Goal: Task Accomplishment & Management: Complete application form

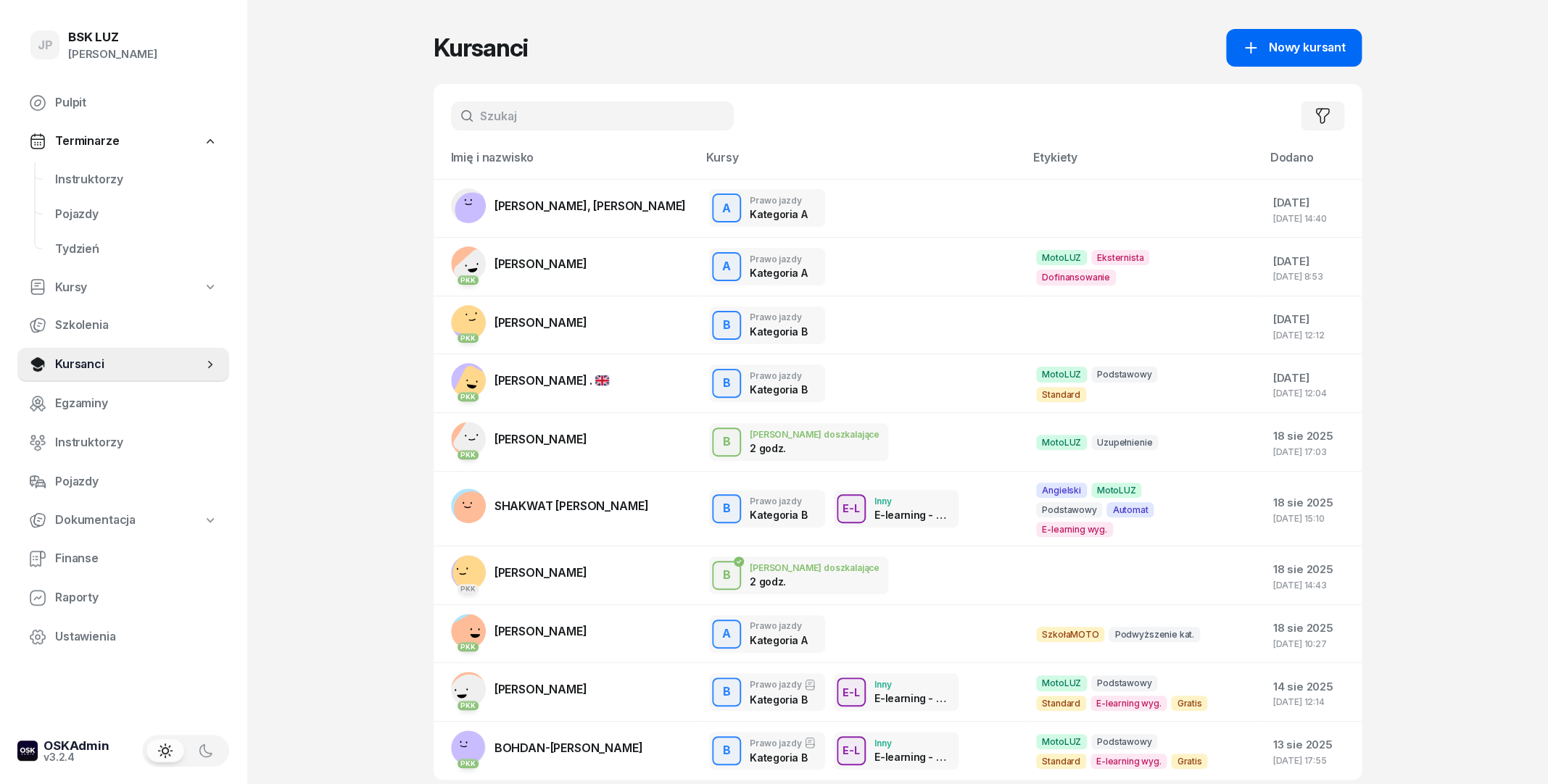
click at [1274, 45] on span "Nowy kursant" at bounding box center [1306, 48] width 77 height 18
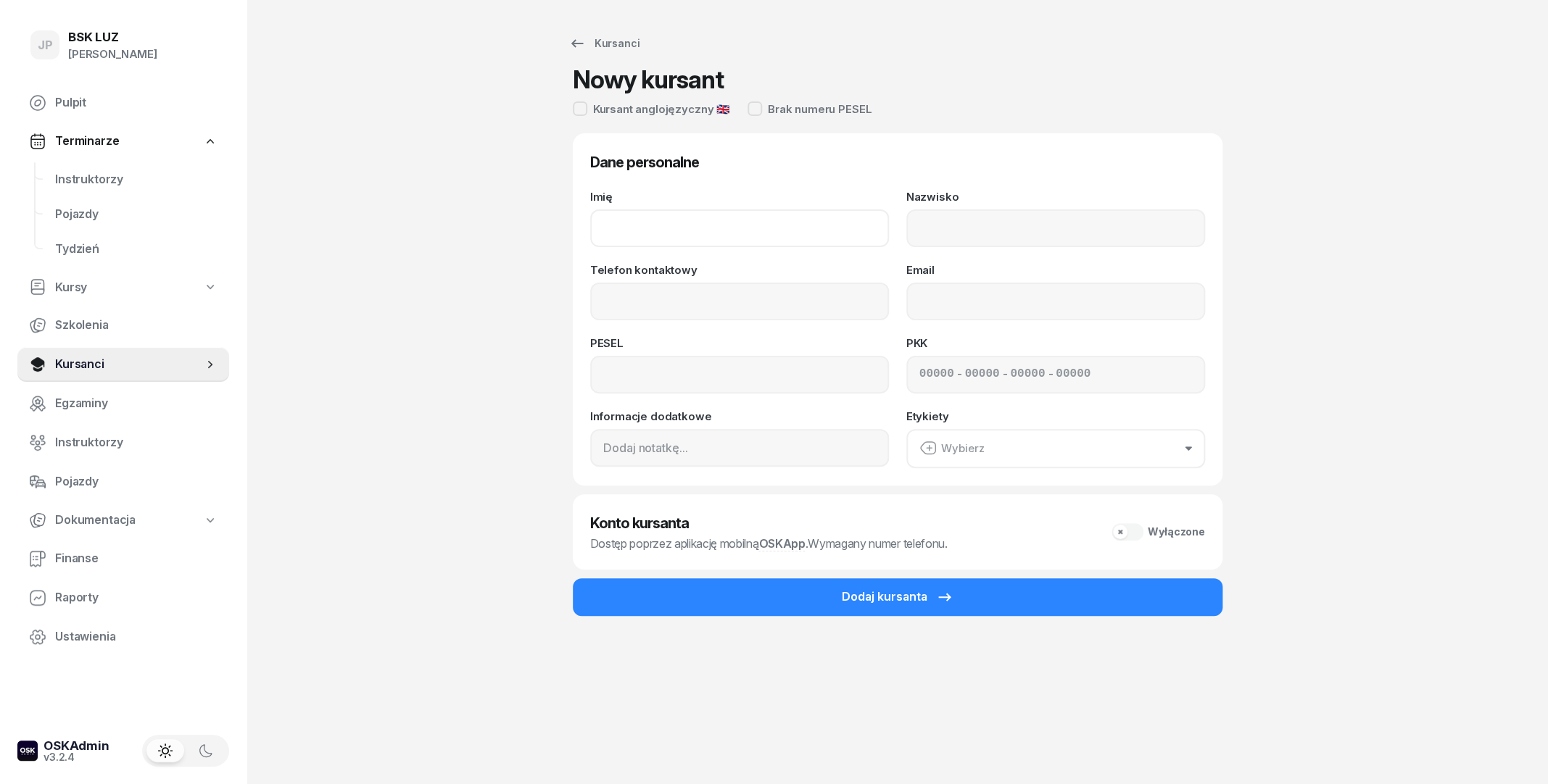
click at [667, 237] on input "Imię" at bounding box center [740, 228] width 299 height 38
type input "[PERSON_NAME]"
click at [1080, 231] on input "Nazwisko" at bounding box center [1055, 228] width 299 height 38
type input "Zamekhovskyi"
click at [692, 302] on input "Telefon kontaktowy" at bounding box center [740, 301] width 299 height 38
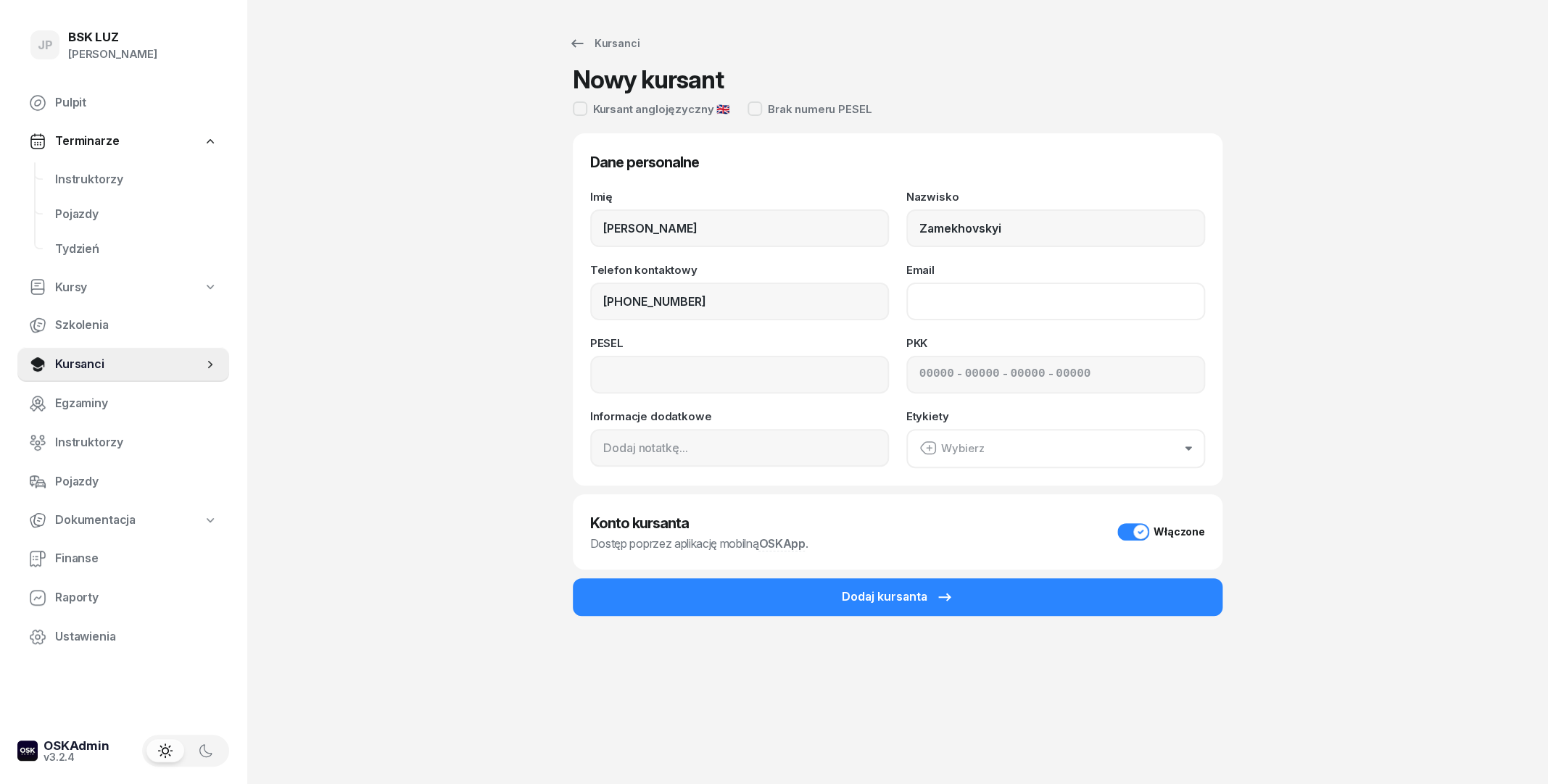
type input "500 226 101"
click at [1038, 306] on input "Email" at bounding box center [1055, 301] width 299 height 38
click at [766, 379] on input at bounding box center [740, 374] width 299 height 38
type input "06300614352"
click at [981, 448] on div "Wybierz" at bounding box center [952, 448] width 65 height 18
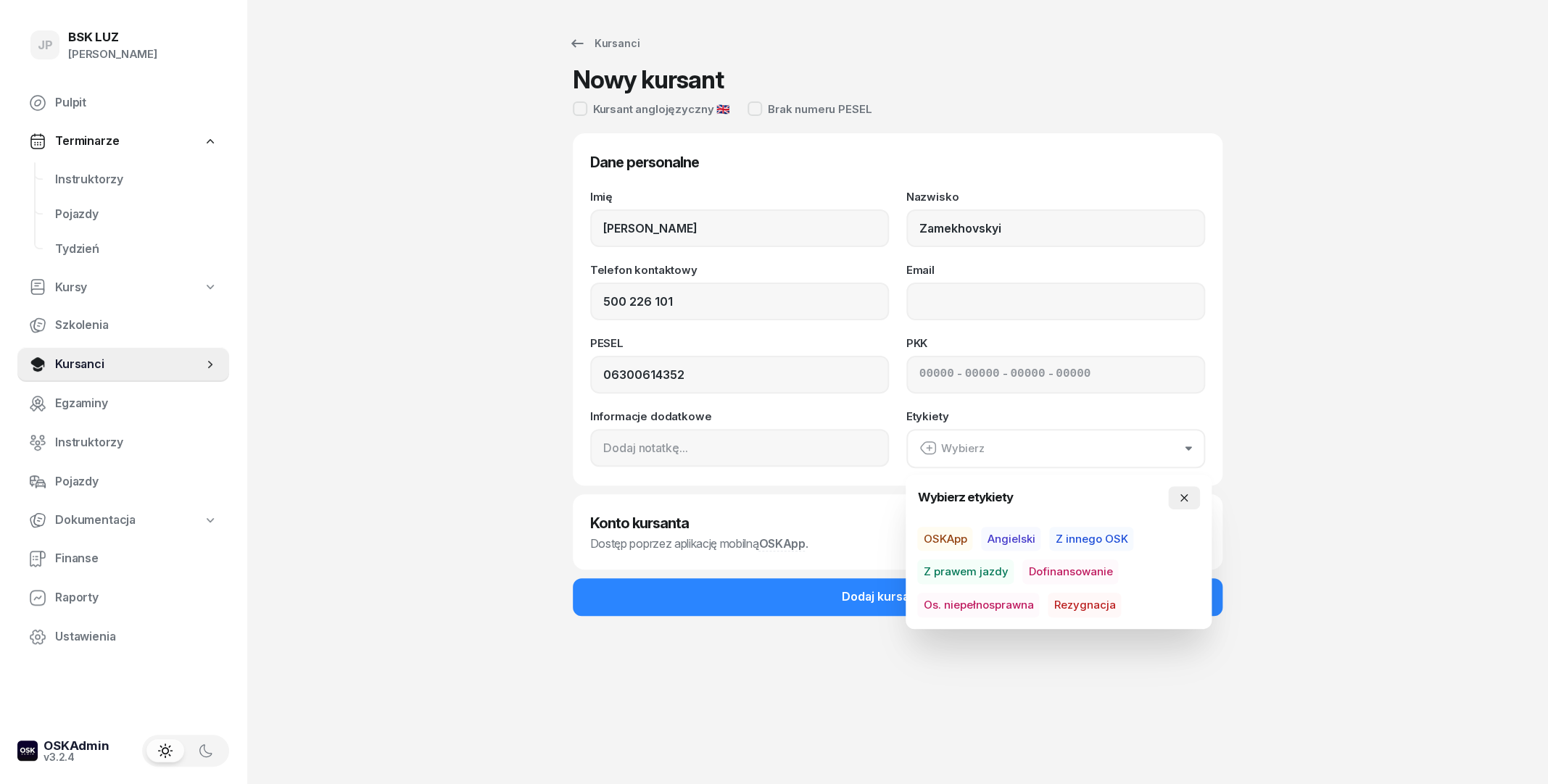
click at [1185, 502] on icon "button" at bounding box center [1184, 498] width 12 height 12
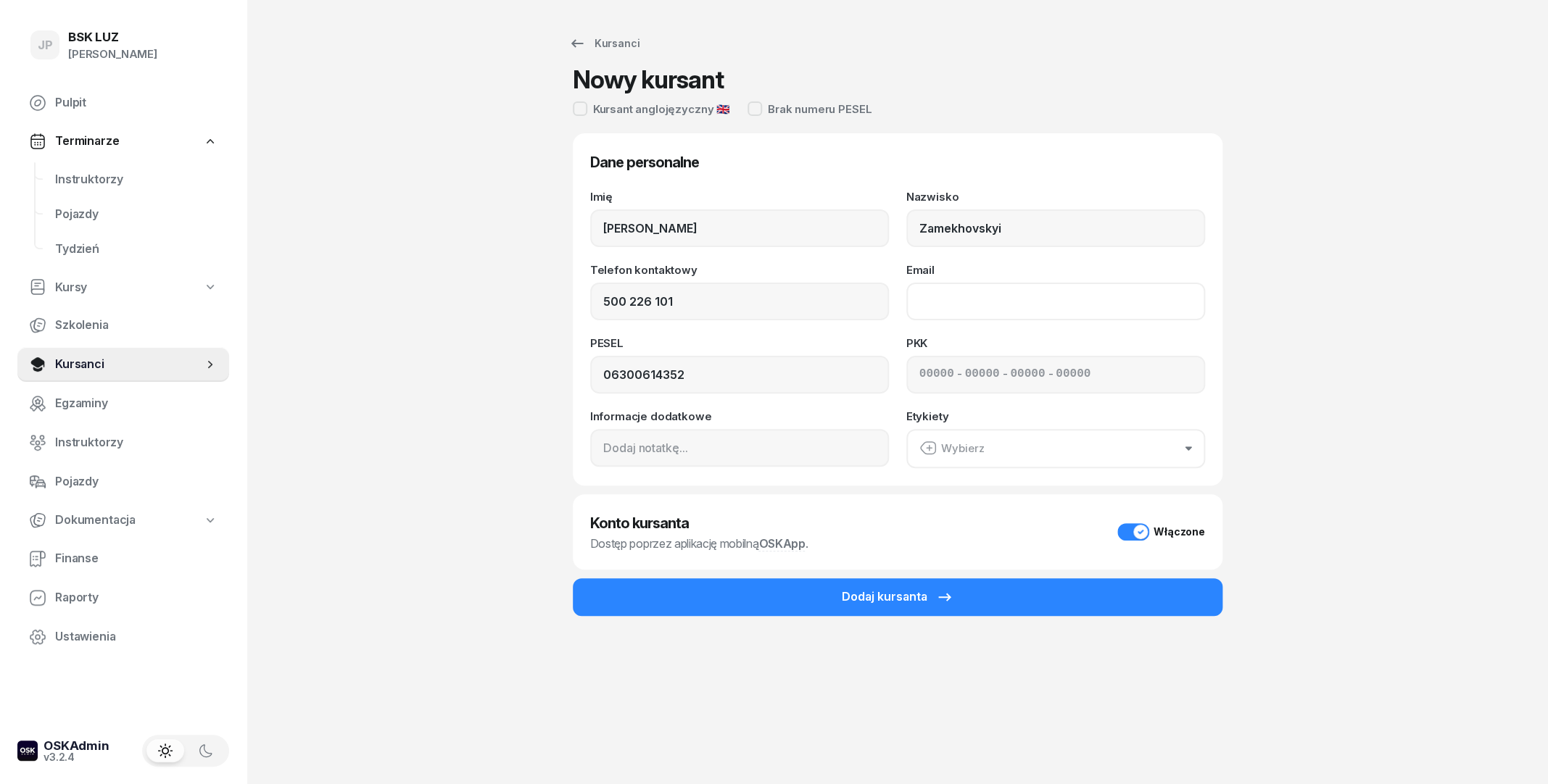
click at [952, 298] on input "Email" at bounding box center [1055, 301] width 299 height 38
type input "[EMAIL_ADDRESS][DOMAIN_NAME]"
click at [1132, 531] on div "Włączone" at bounding box center [1161, 532] width 87 height 18
click at [1132, 531] on div "Wyłączone" at bounding box center [1158, 532] width 93 height 18
click at [1132, 531] on div "Włączone" at bounding box center [1161, 532] width 87 height 18
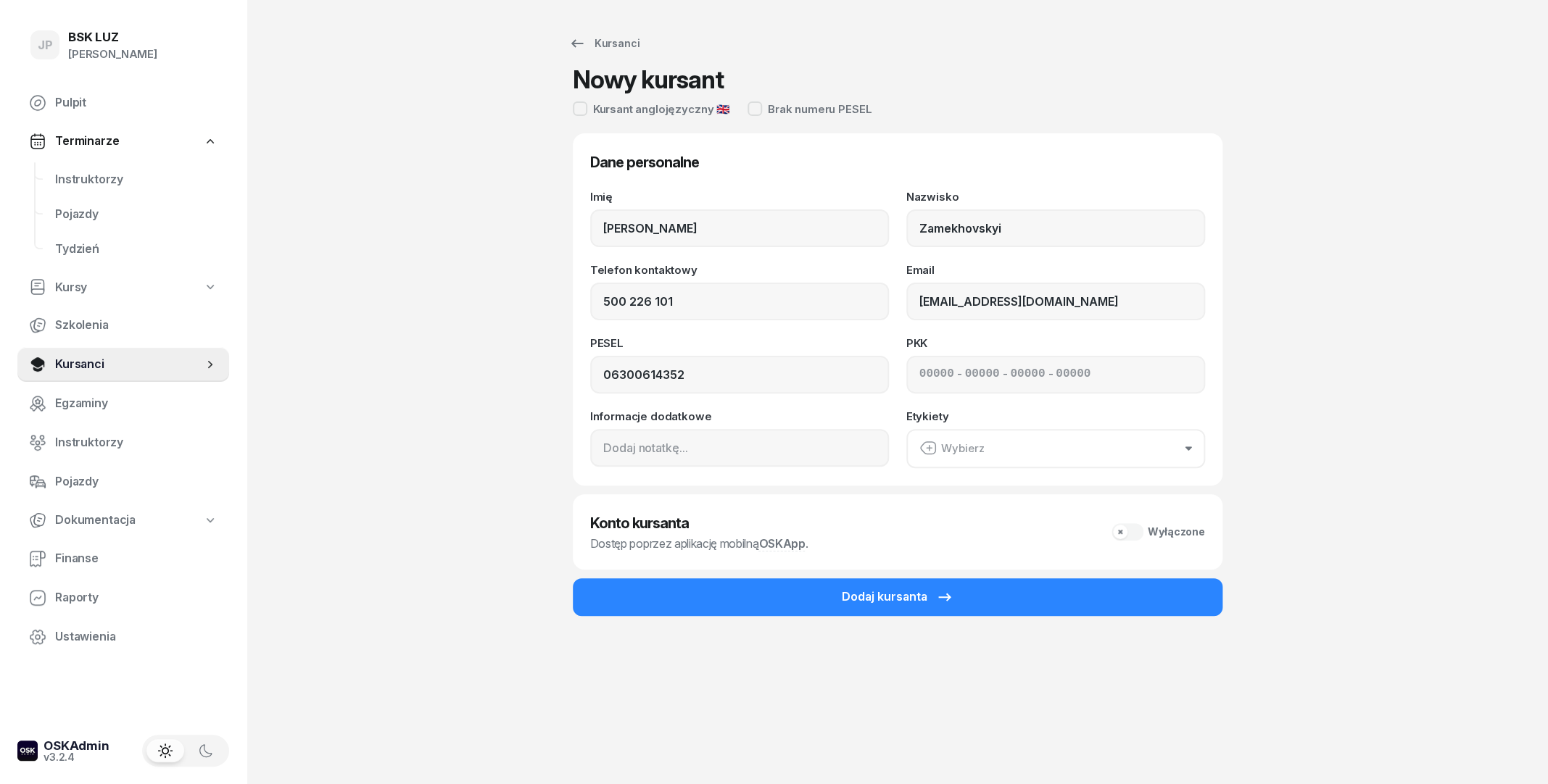
click at [1132, 531] on div "Wyłączone" at bounding box center [1158, 532] width 93 height 18
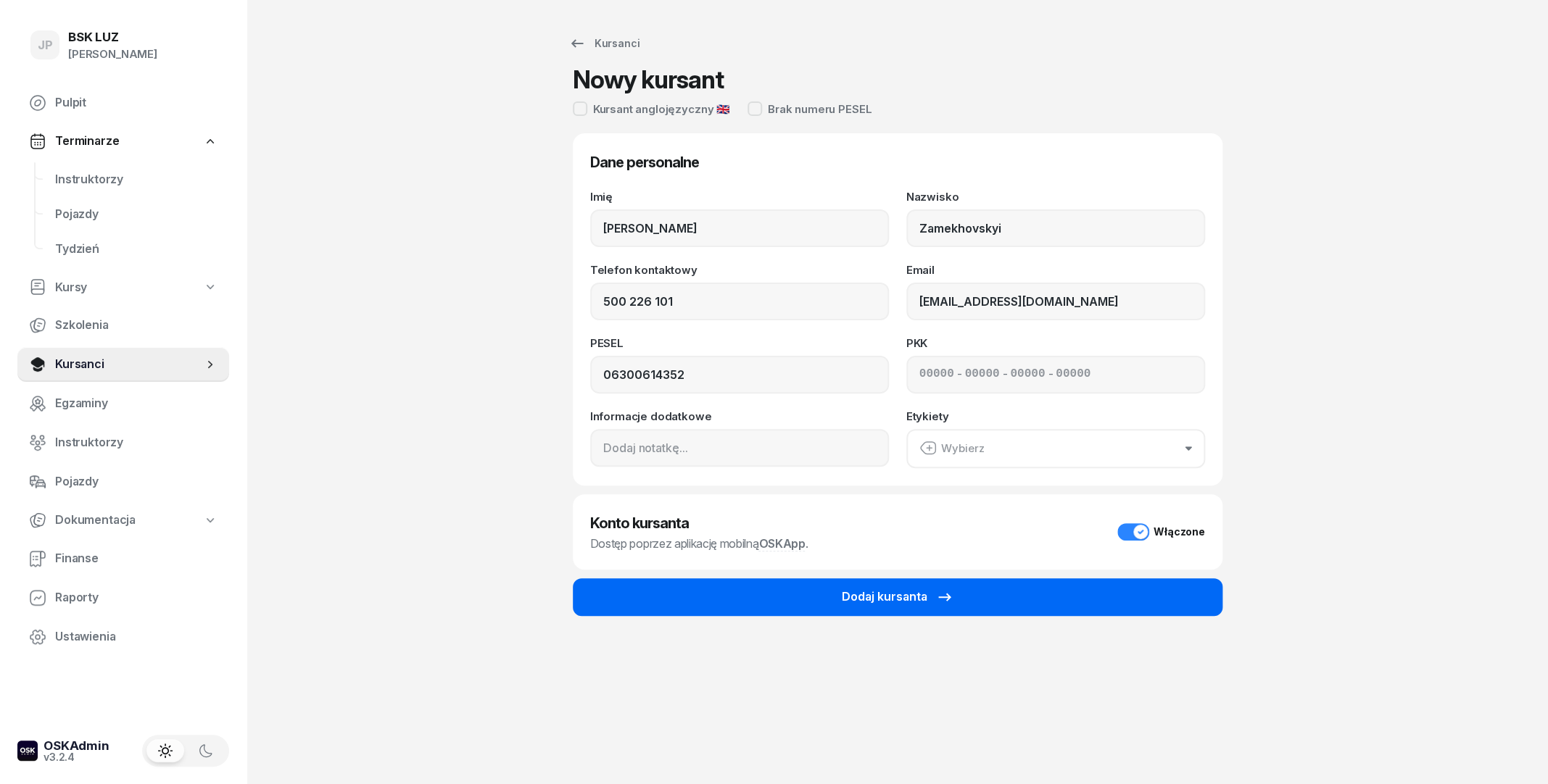
click at [1087, 595] on button "Dodaj kursanta" at bounding box center [897, 597] width 650 height 38
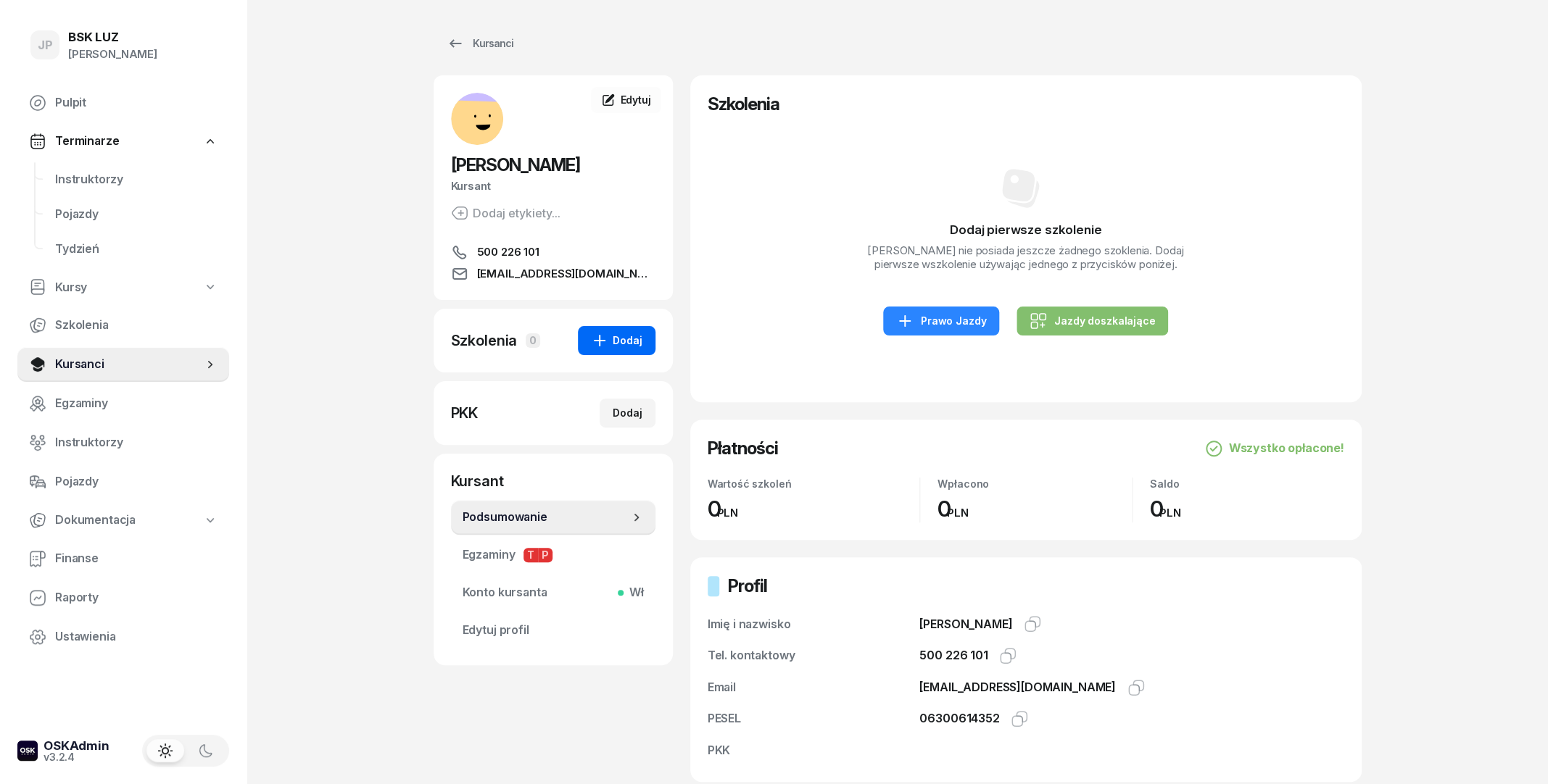
click at [629, 348] on div "Dodaj" at bounding box center [616, 341] width 51 height 18
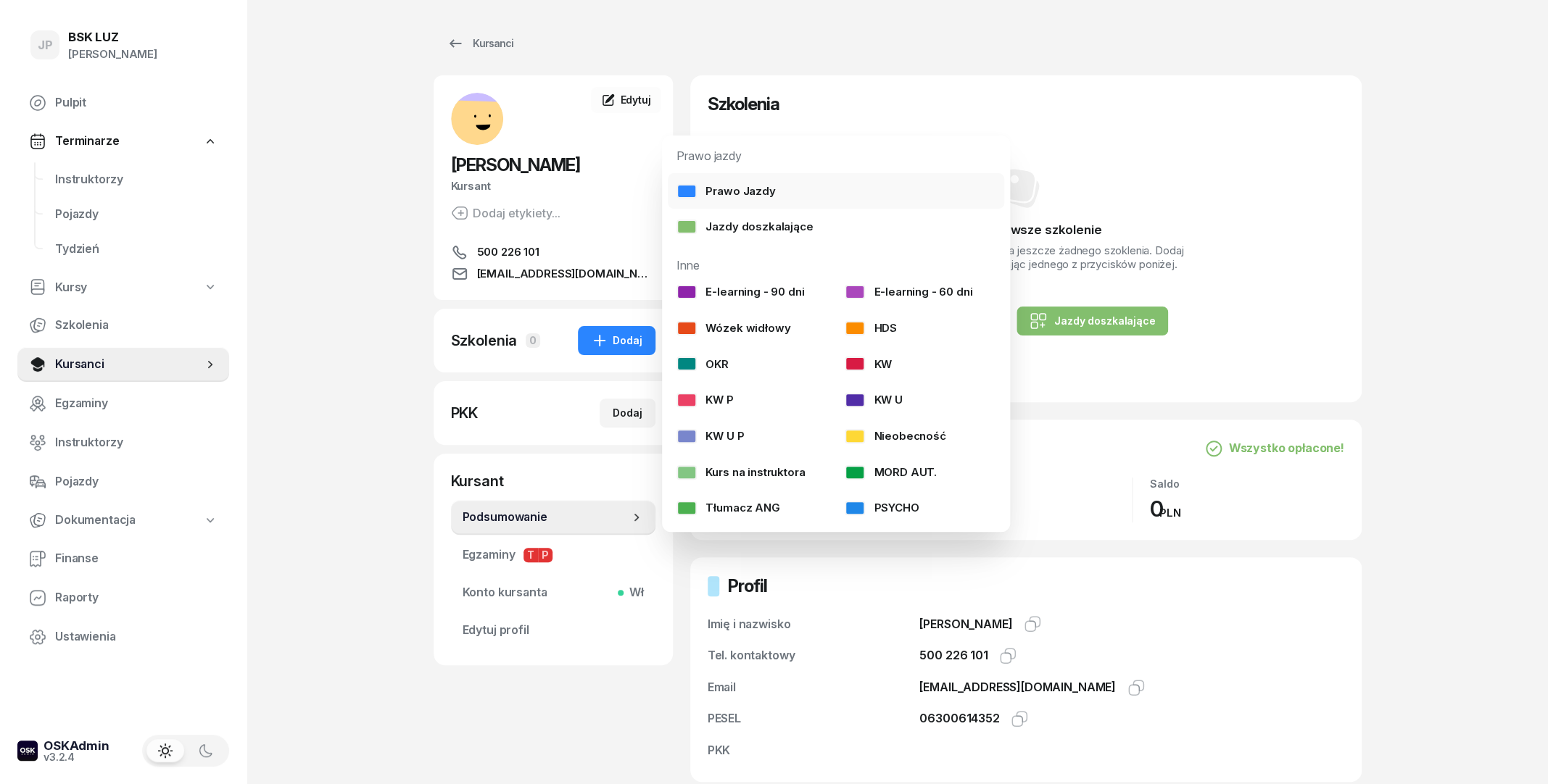
click at [771, 184] on div "Prawo Jazdy" at bounding box center [725, 191] width 98 height 18
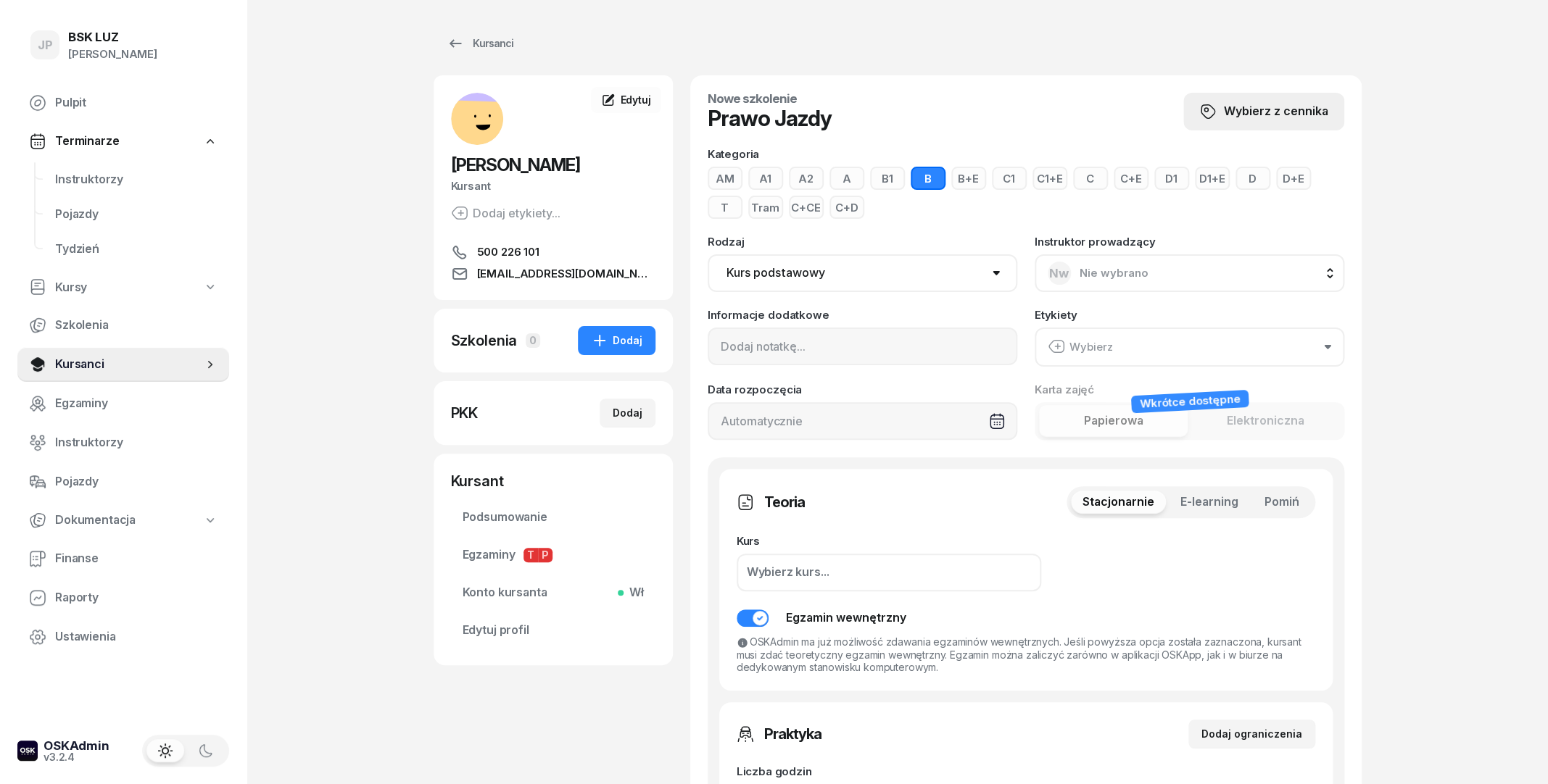
click at [1247, 112] on span "Wybierz z cennika" at bounding box center [1276, 112] width 104 height 18
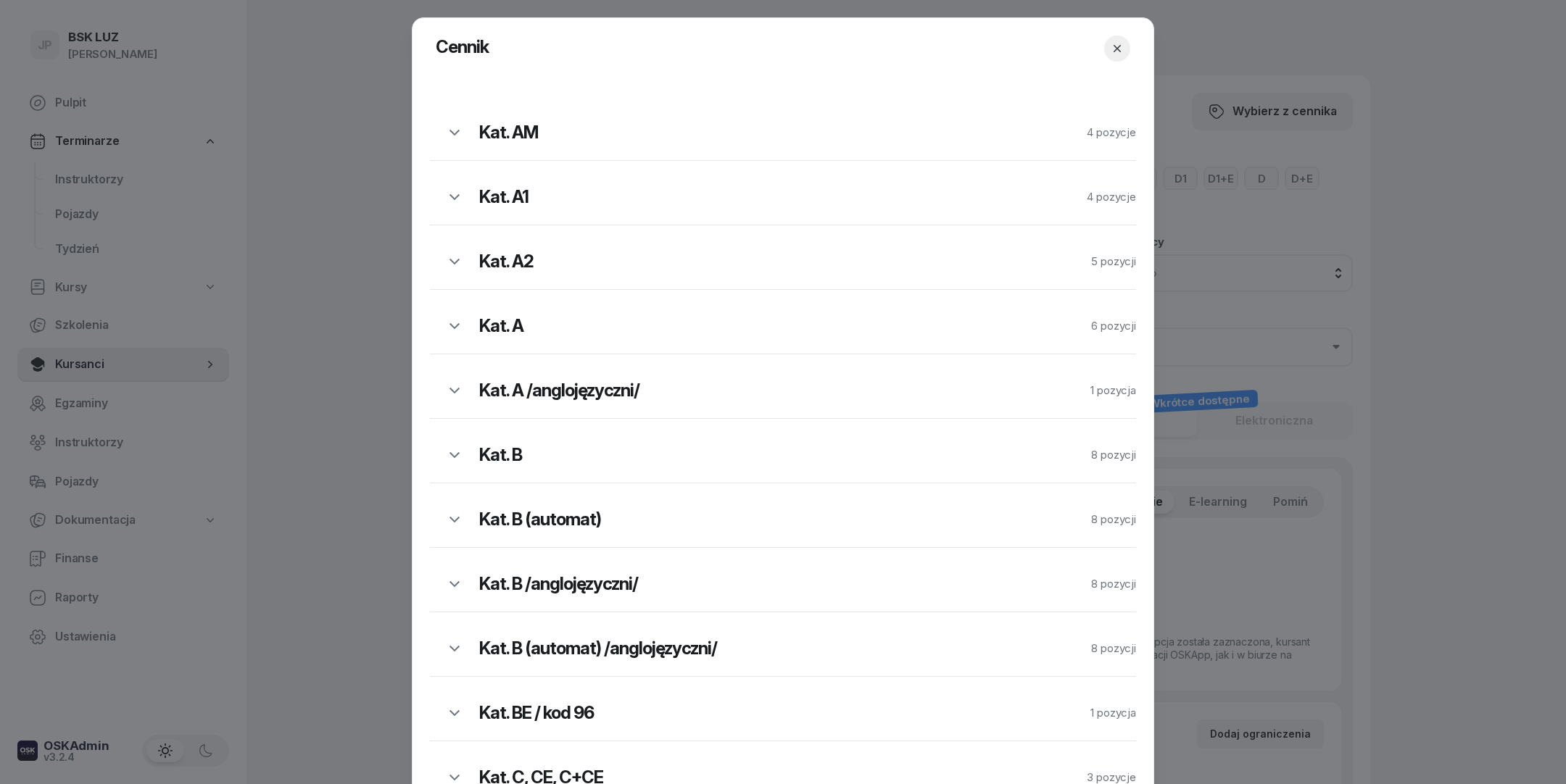
click at [485, 450] on h2 "Kat. B" at bounding box center [733, 456] width 508 height 24
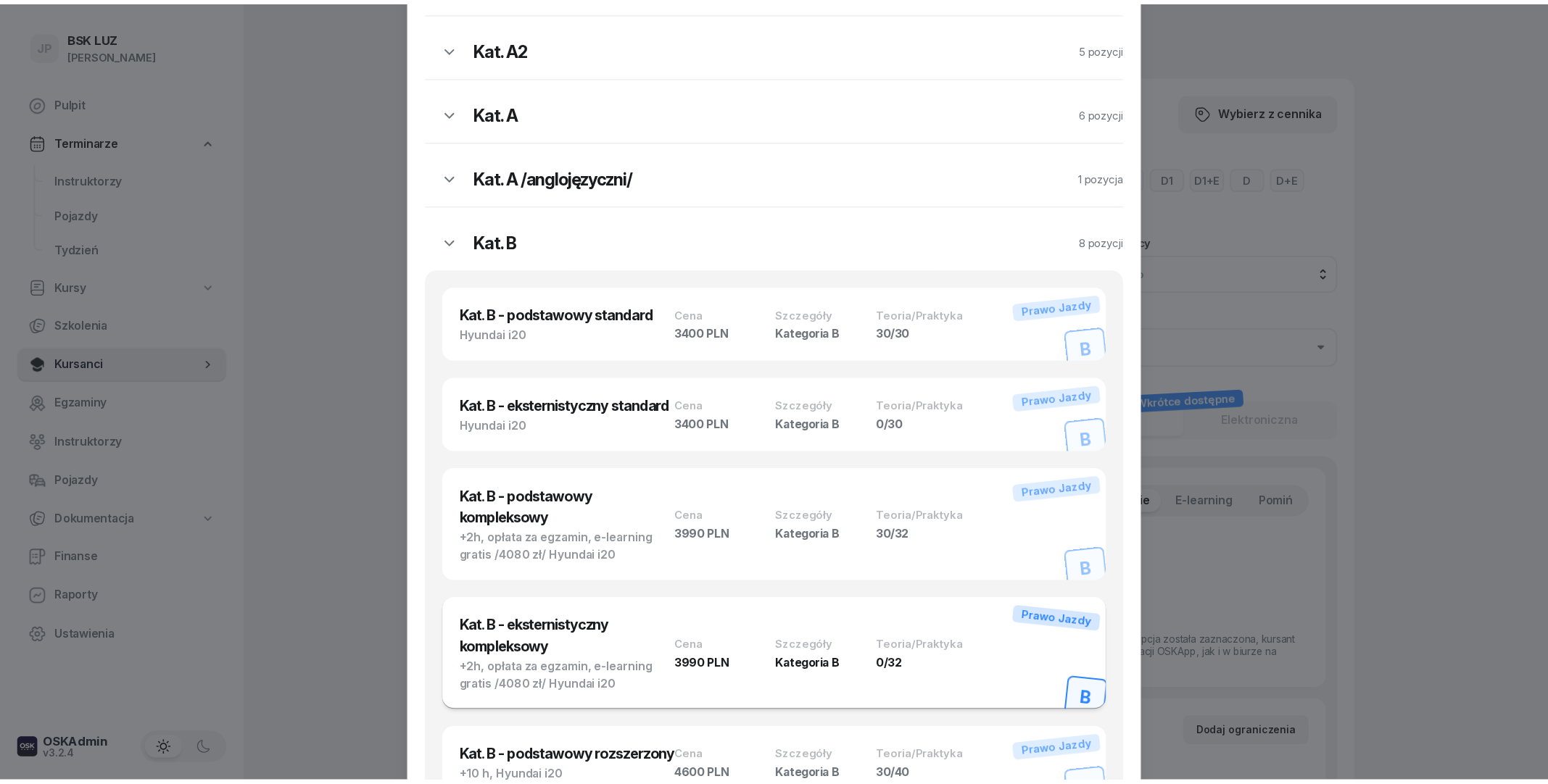
scroll to position [186, 0]
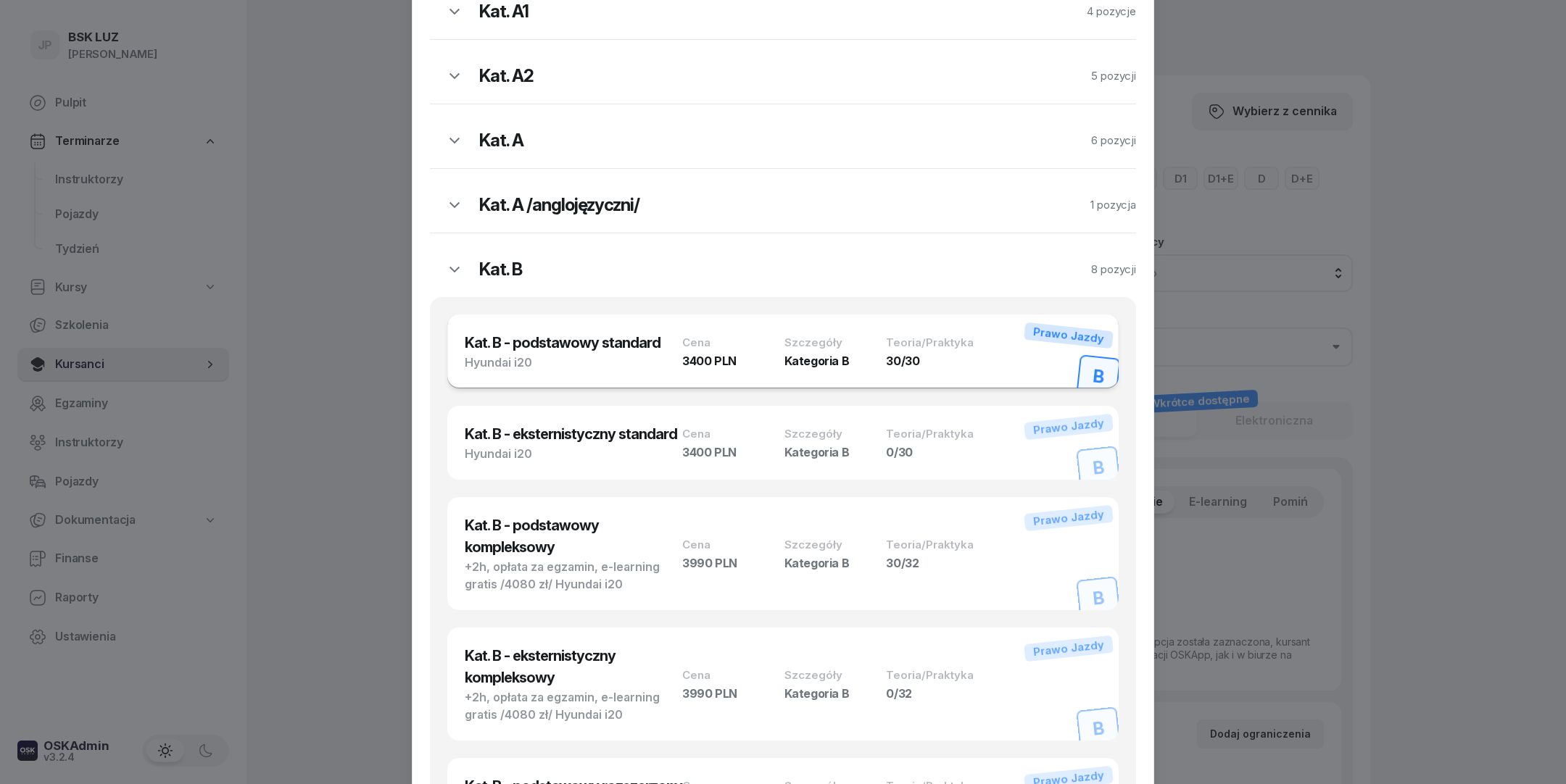
click at [824, 331] on div "Kat. B - podstawowy standard Hyundai i20 Cena 3400 PLN Szczegóły Kategoria B Te…" at bounding box center [783, 352] width 672 height 74
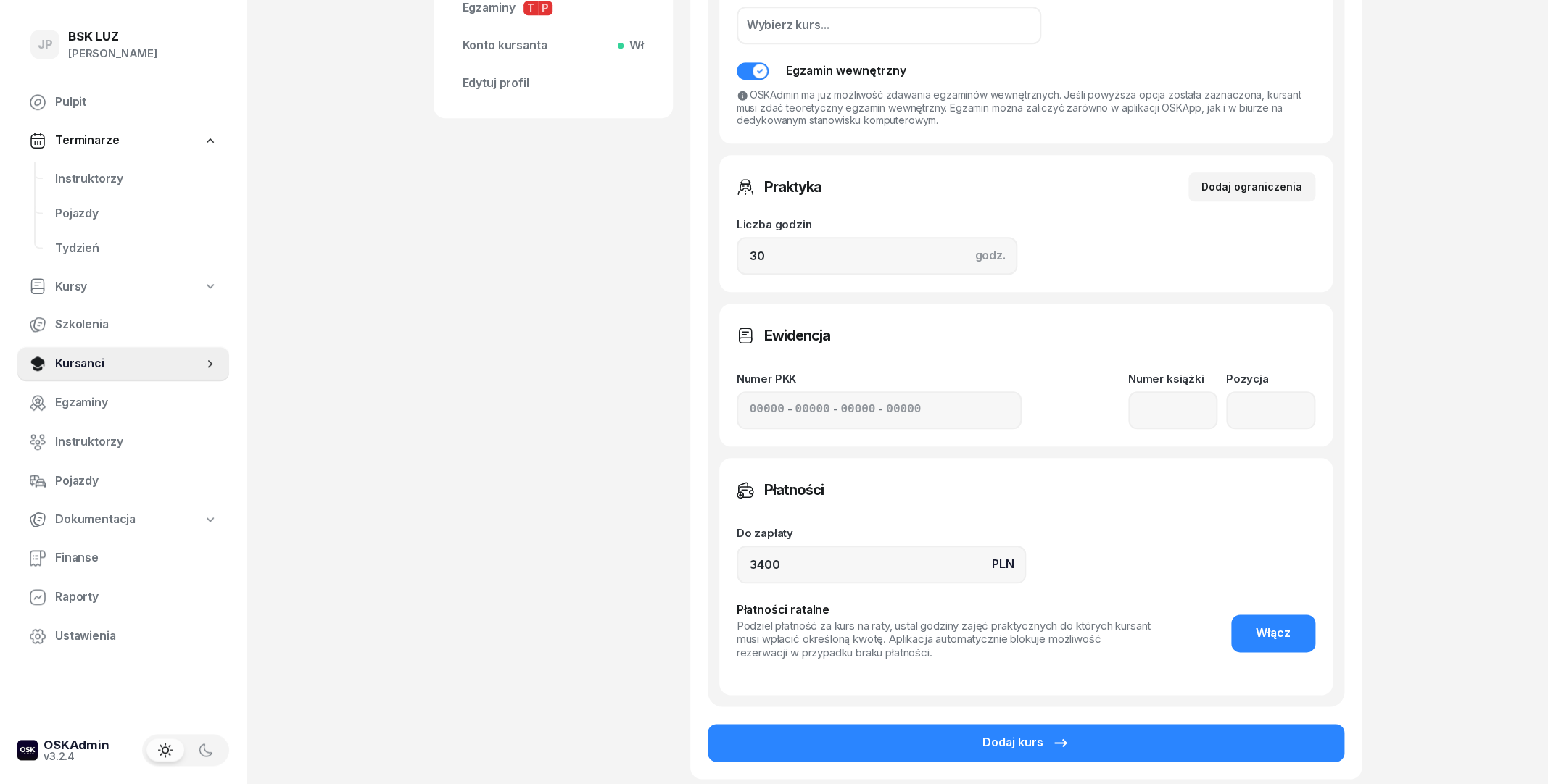
scroll to position [548, 0]
click at [809, 562] on input "3400" at bounding box center [881, 563] width 290 height 38
type input "3600"
click at [1203, 589] on div "Do zapłaty PLN 3600 Płatności ratalne Podziel płatność za kurs na raty, ustal g…" at bounding box center [1025, 593] width 578 height 133
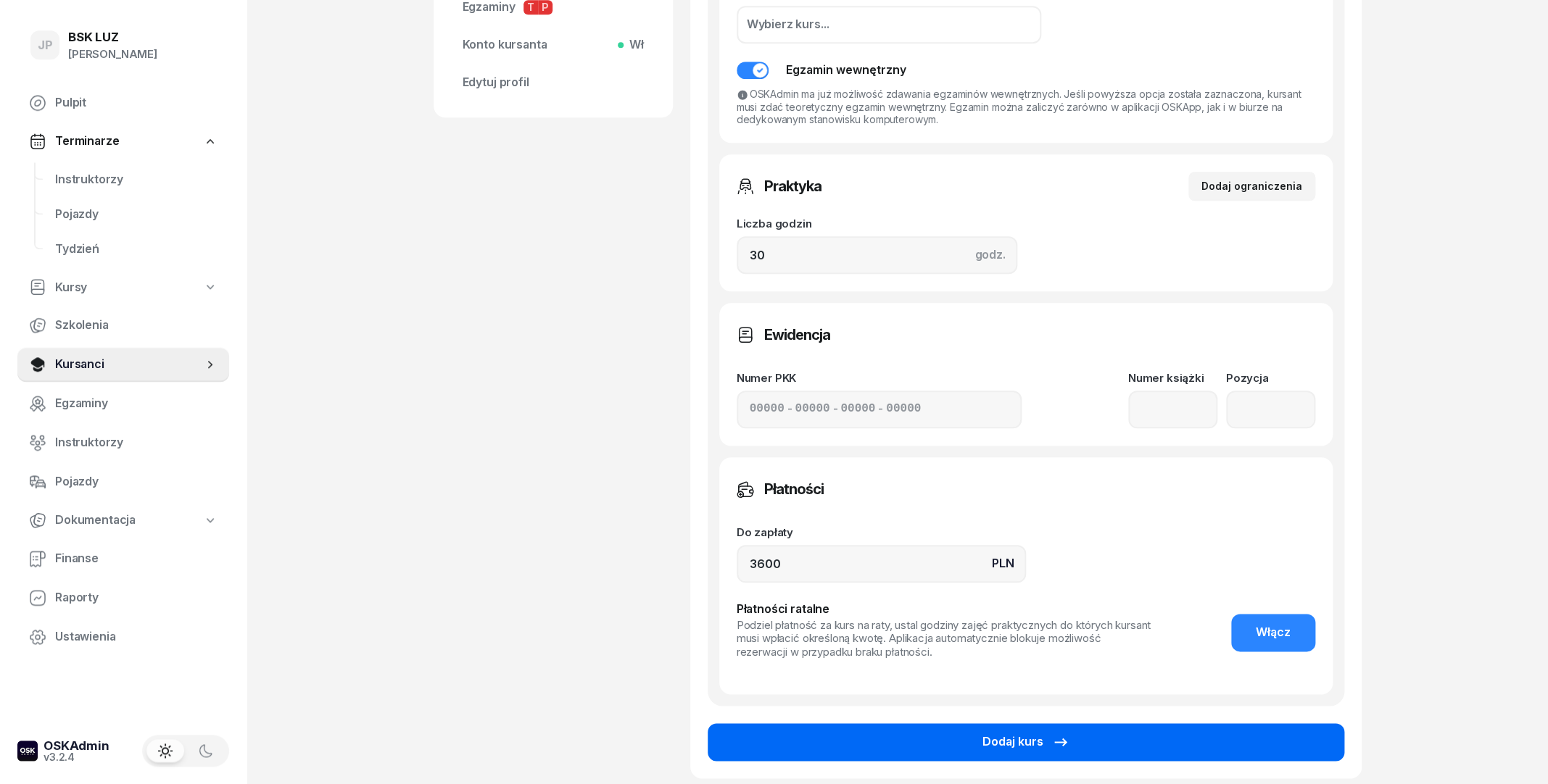
click at [1087, 748] on button "Dodaj kurs" at bounding box center [1026, 742] width 636 height 38
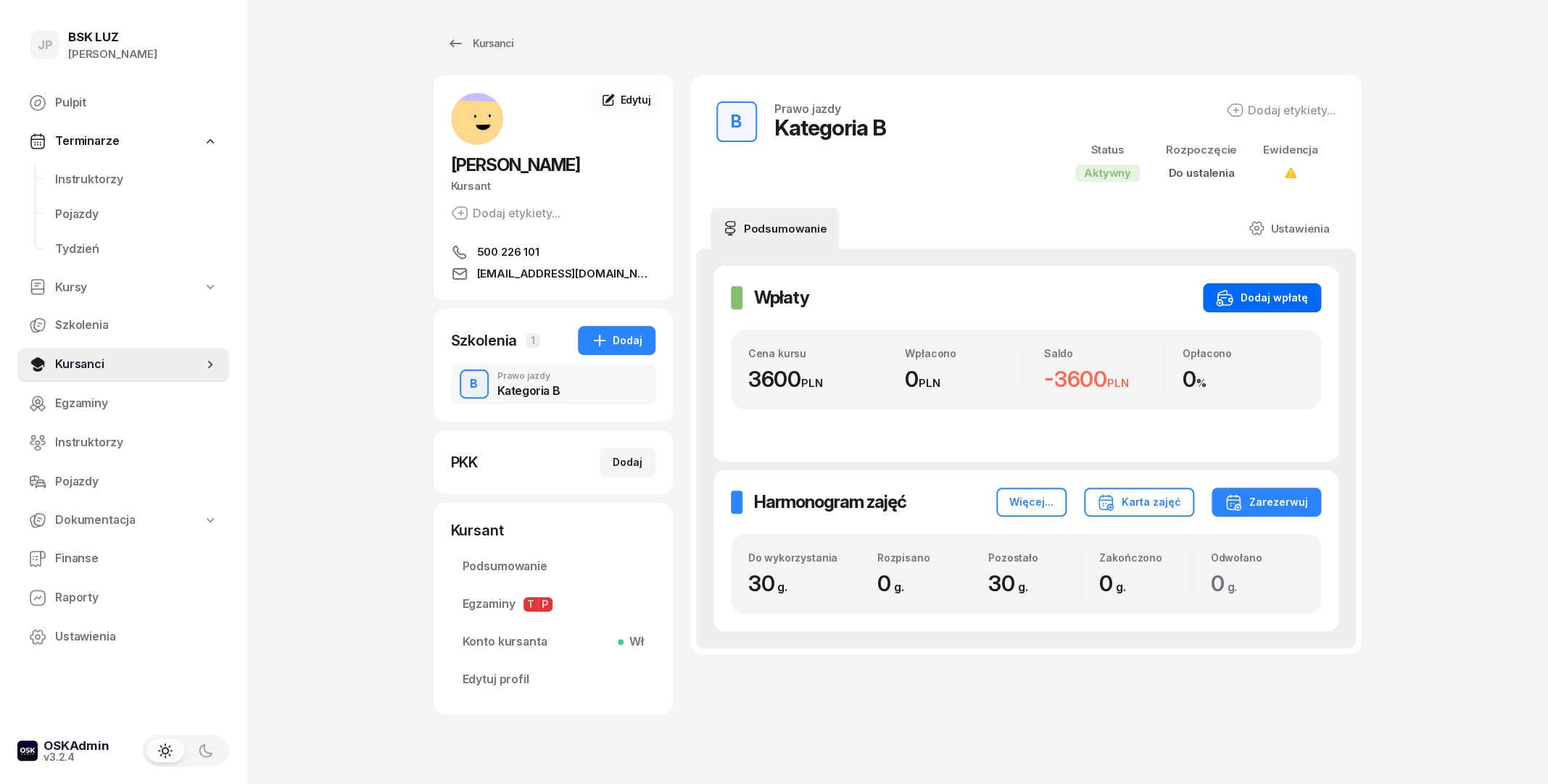
click at [1226, 290] on icon "button" at bounding box center [1224, 298] width 18 height 18
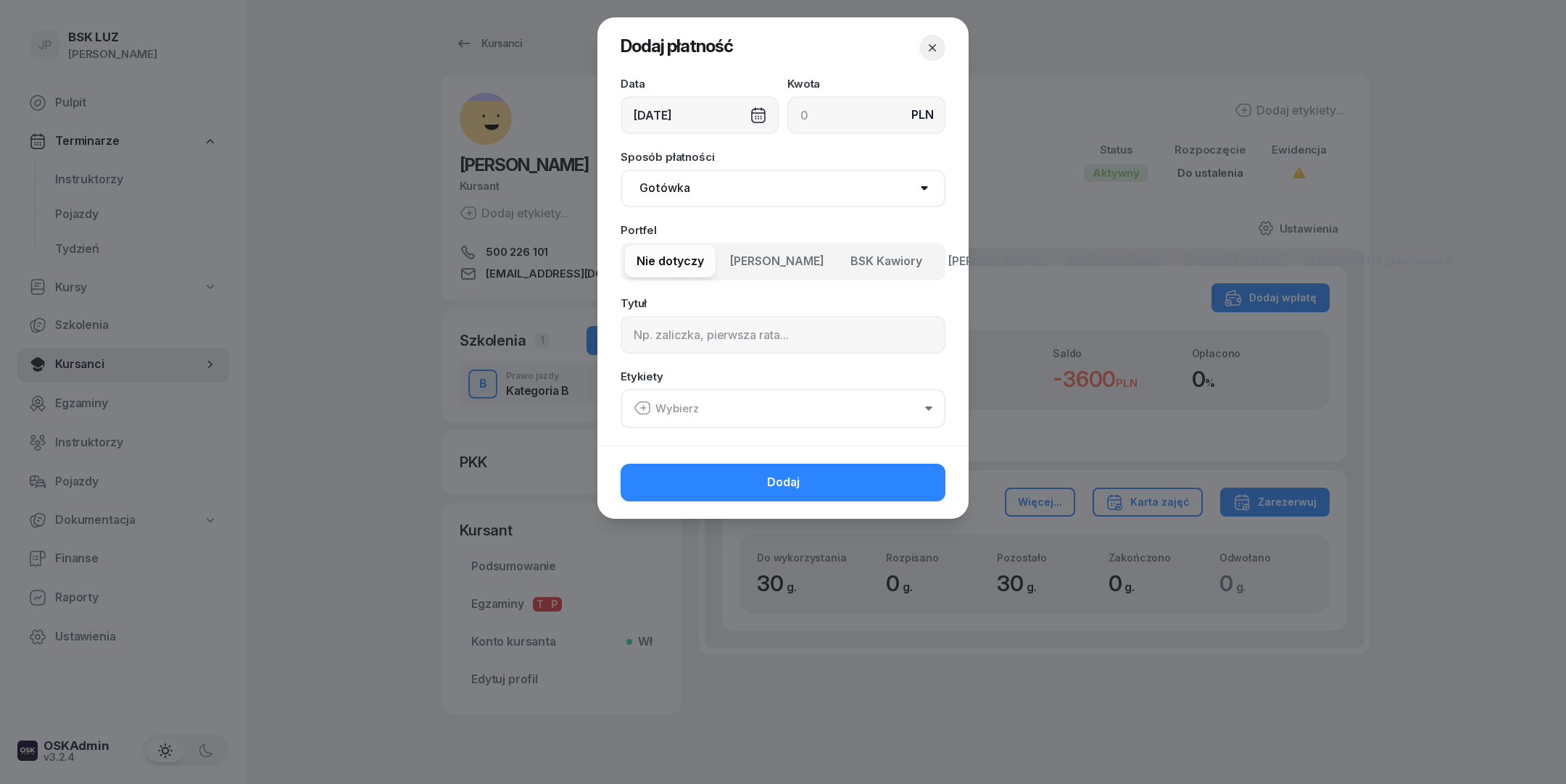
click at [846, 118] on input at bounding box center [867, 115] width 158 height 38
type input "1000"
click at [781, 268] on span "[PERSON_NAME]" at bounding box center [778, 262] width 94 height 18
click at [872, 259] on span "BSK Kawiory" at bounding box center [886, 262] width 71 height 18
click at [1297, 263] on button "[PERSON_NAME]" at bounding box center [1380, 262] width 166 height 32
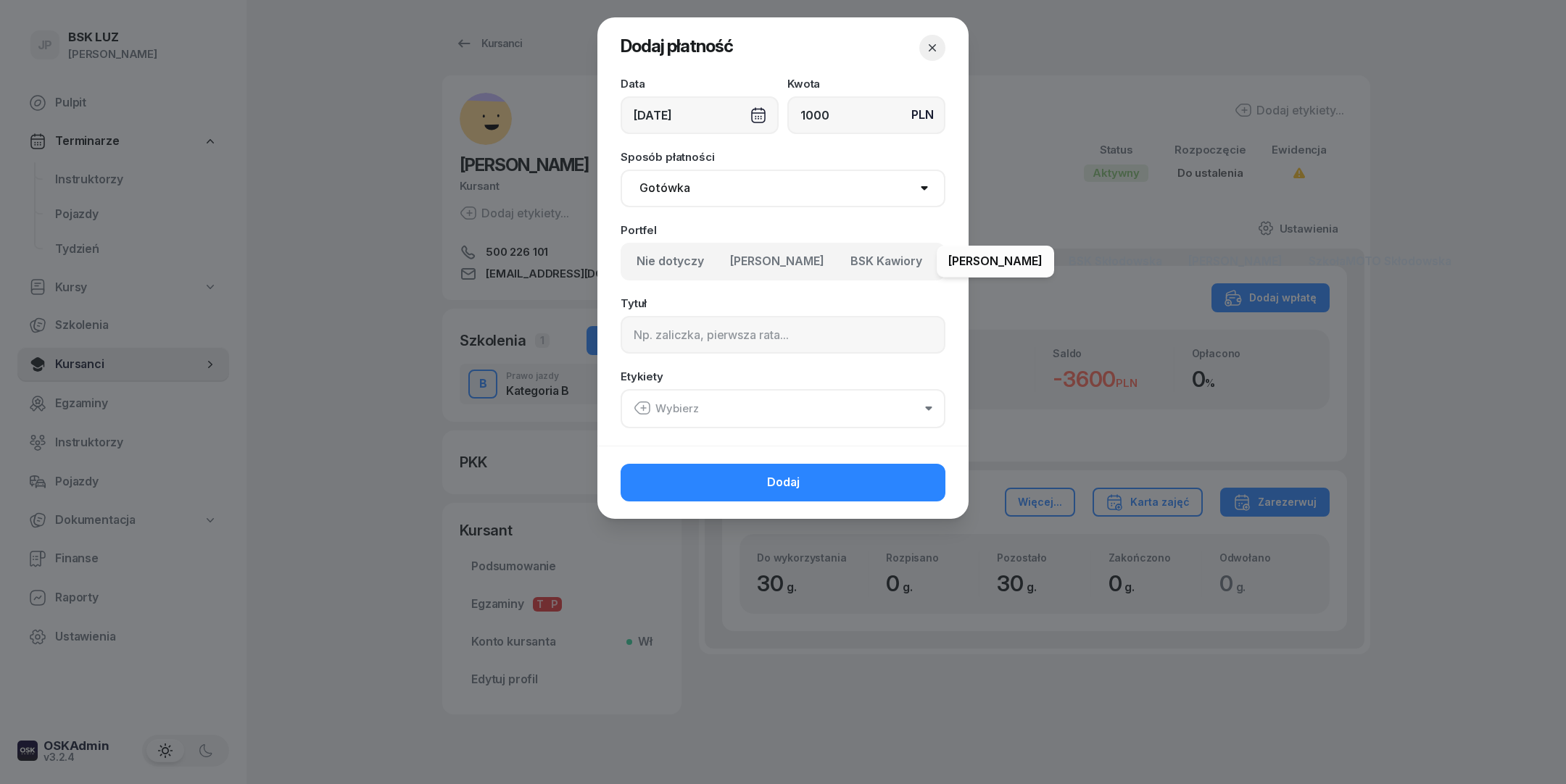
click at [666, 260] on span "Nie dotyczy" at bounding box center [670, 262] width 67 height 18
click at [744, 410] on button "Wybierz" at bounding box center [783, 409] width 325 height 39
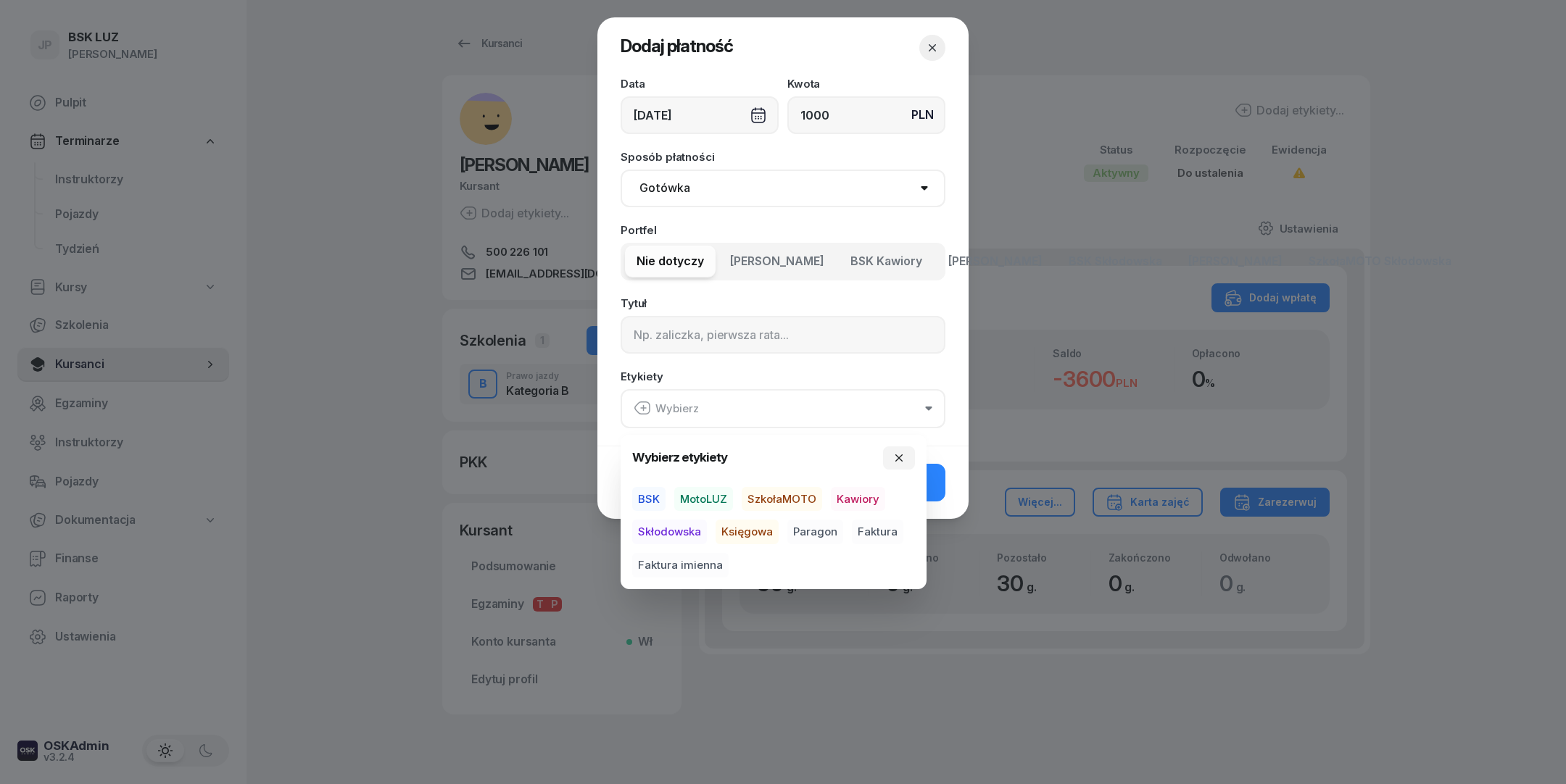
click at [681, 526] on span "Skłodowska" at bounding box center [669, 531] width 75 height 24
click at [800, 376] on div "Etykiety Skłodowska" at bounding box center [783, 399] width 325 height 56
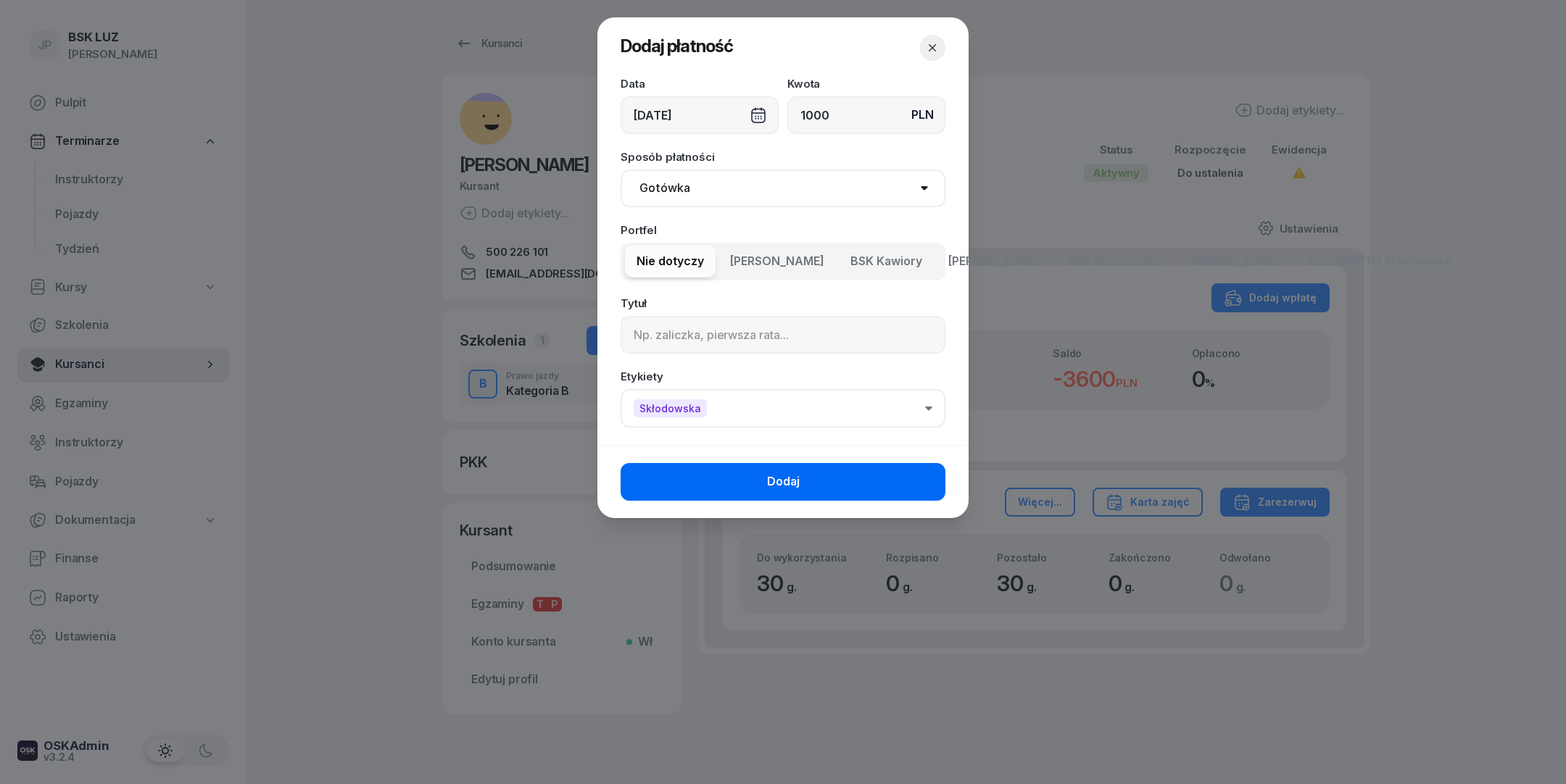
click at [791, 478] on span "Dodaj" at bounding box center [783, 482] width 33 height 18
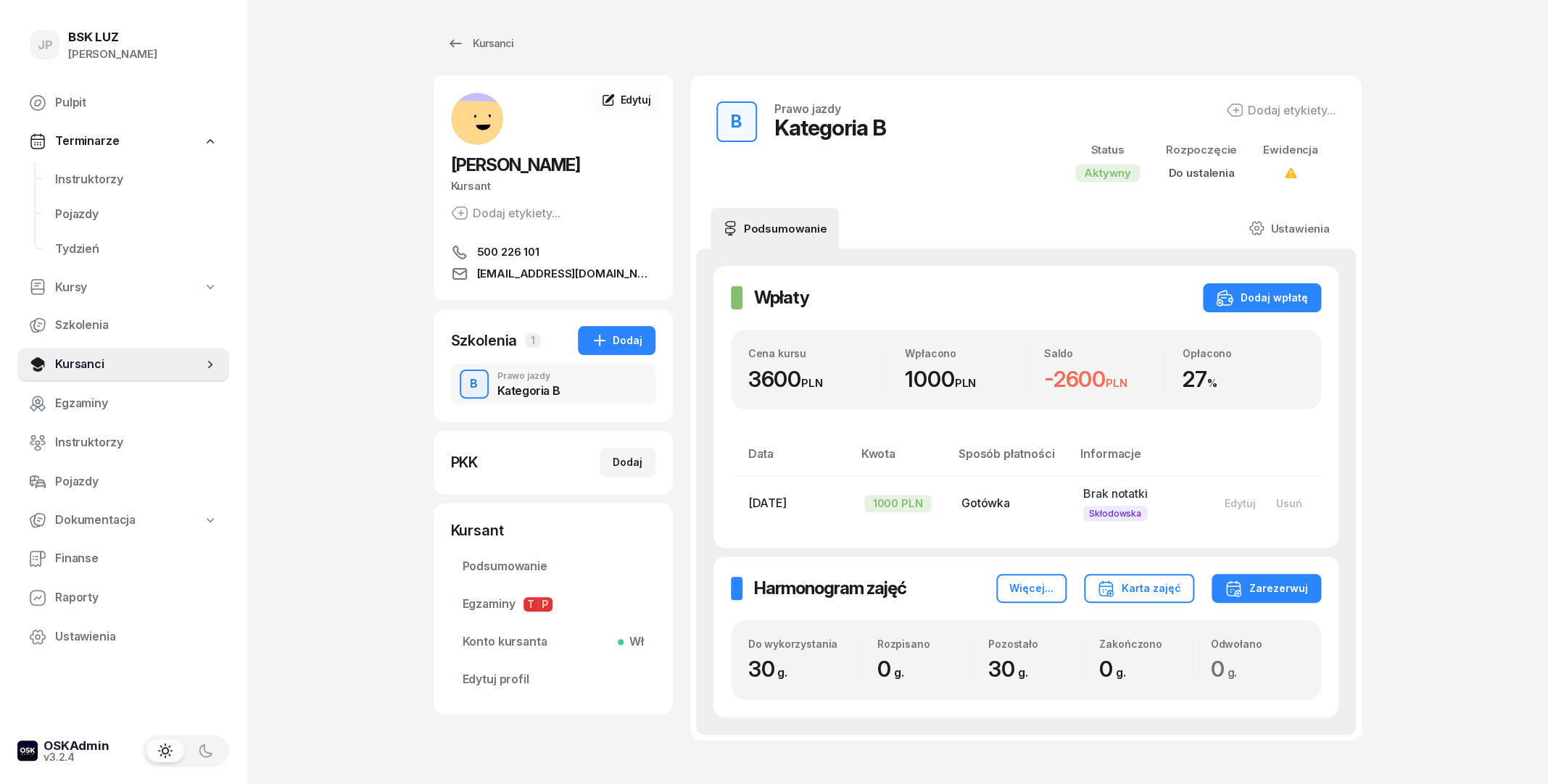
click at [1248, 104] on div "Dodaj etykiety..." at bounding box center [1280, 110] width 109 height 18
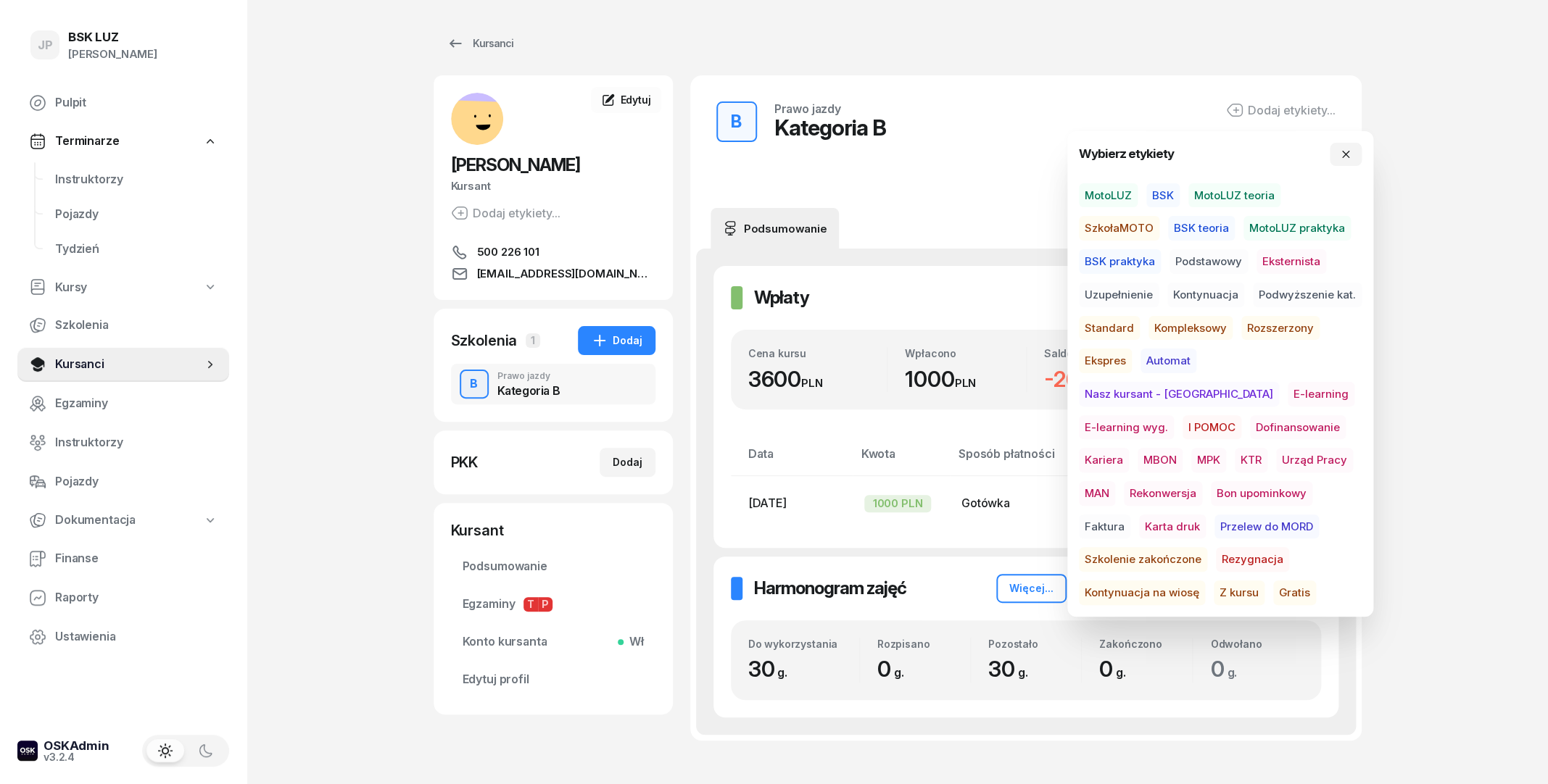
click at [1174, 416] on span "E-learning wyg." at bounding box center [1126, 427] width 95 height 24
click at [978, 145] on div "B Prawo jazdy Kategoria B E-learning wyg. Status Aktywny Rozpoczęcie Do ustalen…" at bounding box center [1026, 144] width 636 height 101
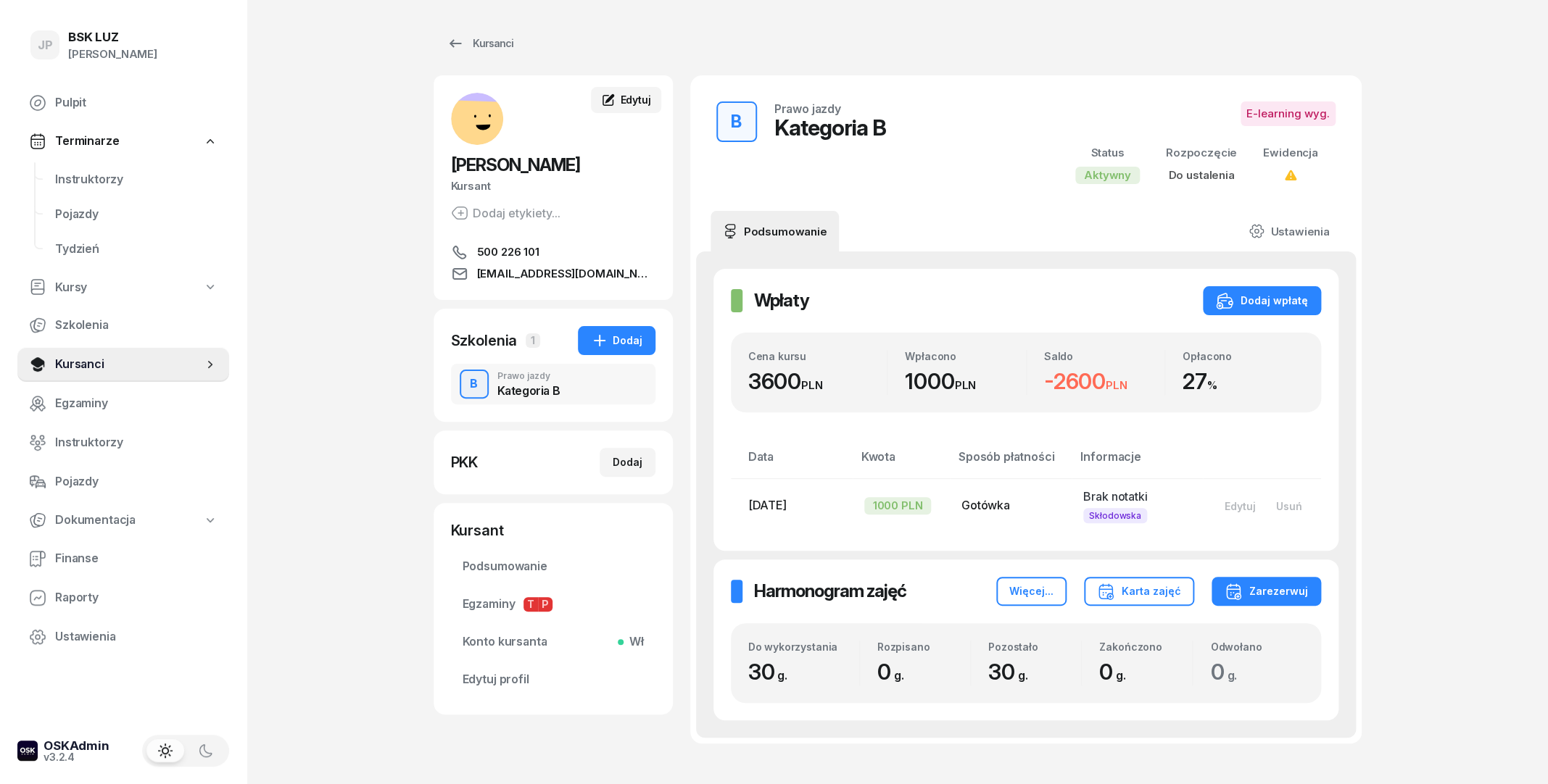
click at [629, 103] on span "Edytuj" at bounding box center [635, 99] width 30 height 13
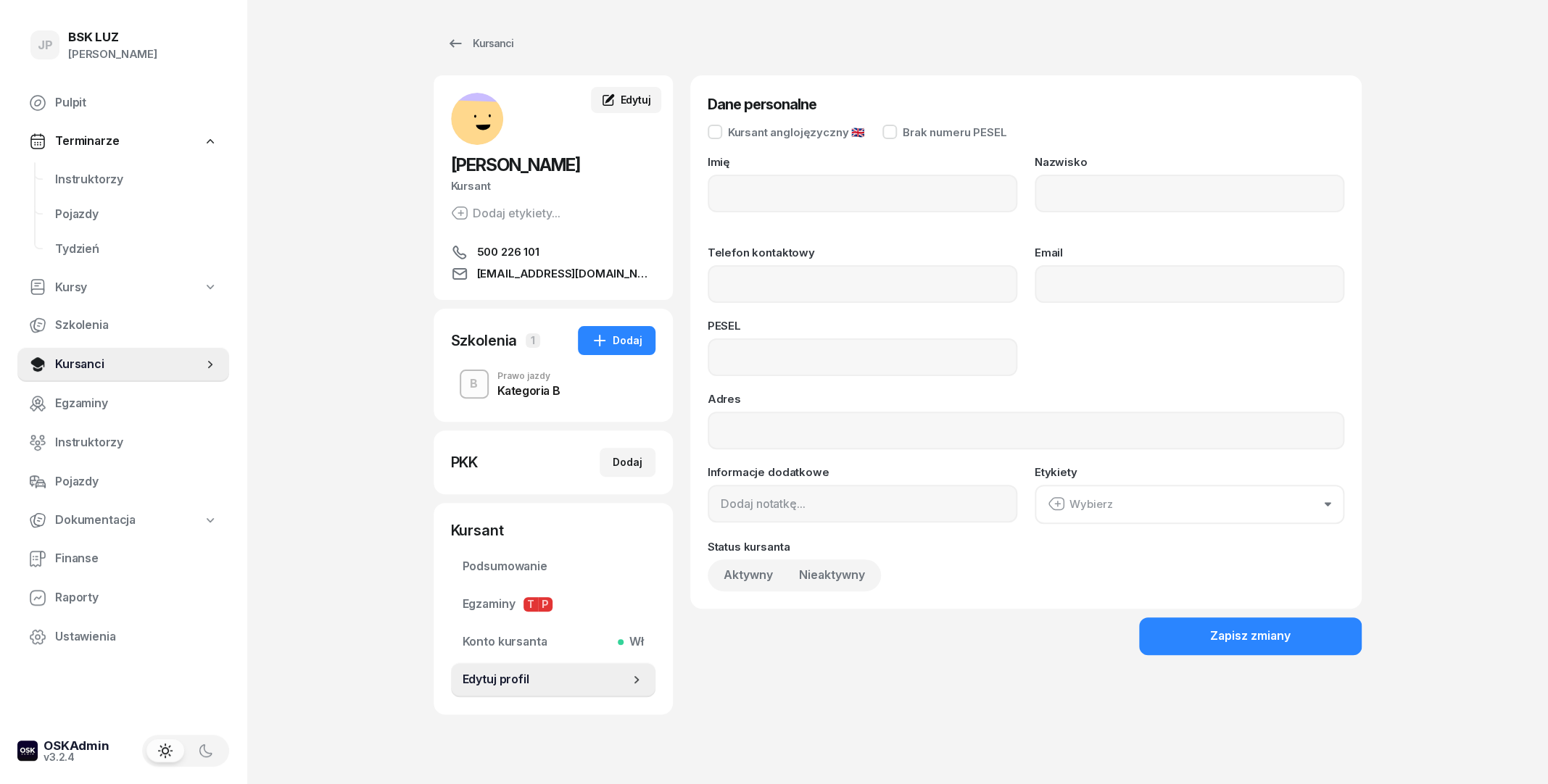
type input "[PERSON_NAME]"
type input "Zamekhovskyi"
type input "500 226 101"
type input "[EMAIL_ADDRESS][DOMAIN_NAME]"
type input "06300614352"
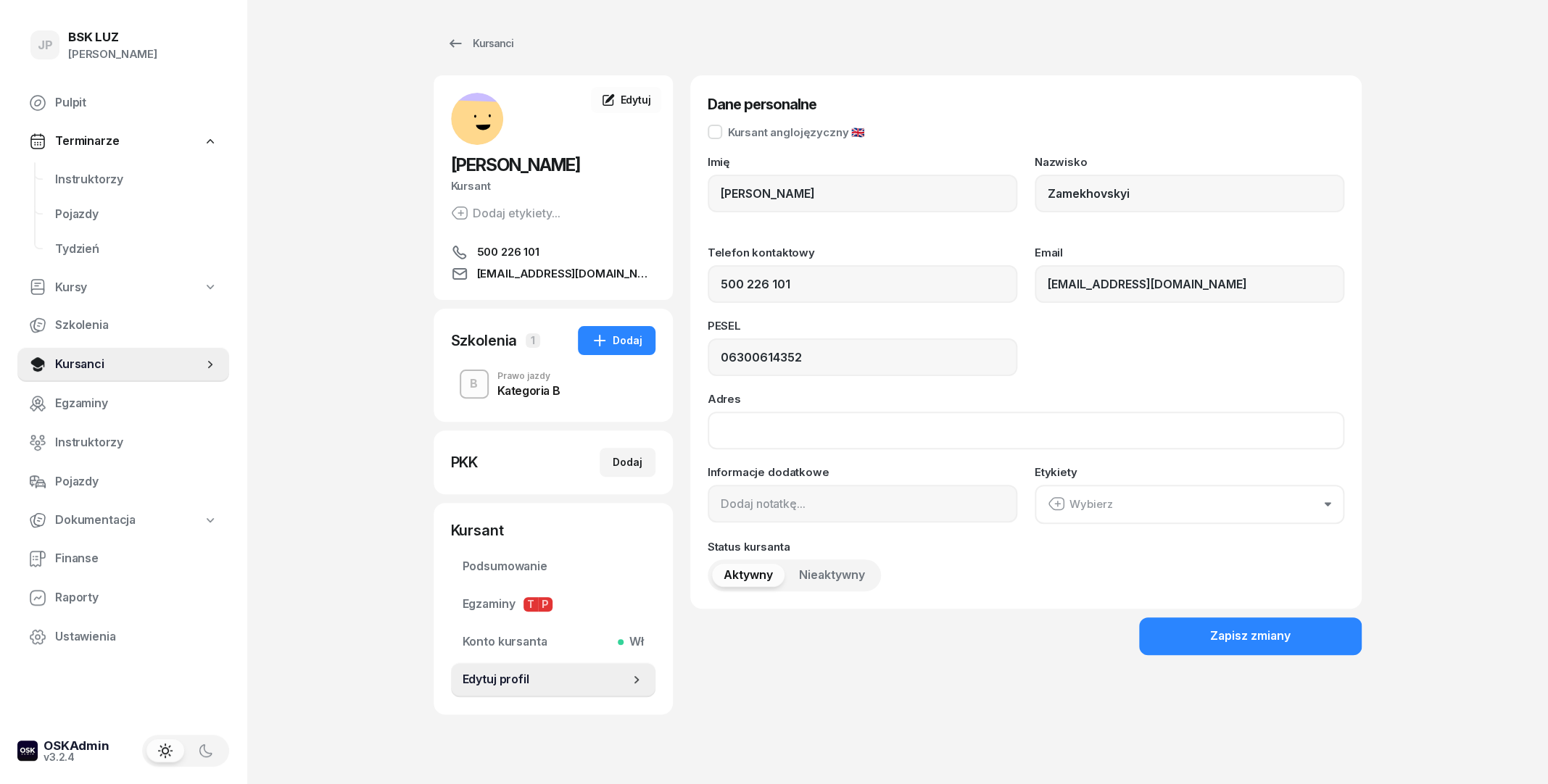
click at [846, 439] on input "Adres" at bounding box center [1026, 431] width 636 height 38
click at [945, 428] on input "ul. [PERSON_NAME][STREET_ADDRESS];" at bounding box center [1026, 431] width 636 height 38
type input "ul. [PERSON_NAME][STREET_ADDRESS]"
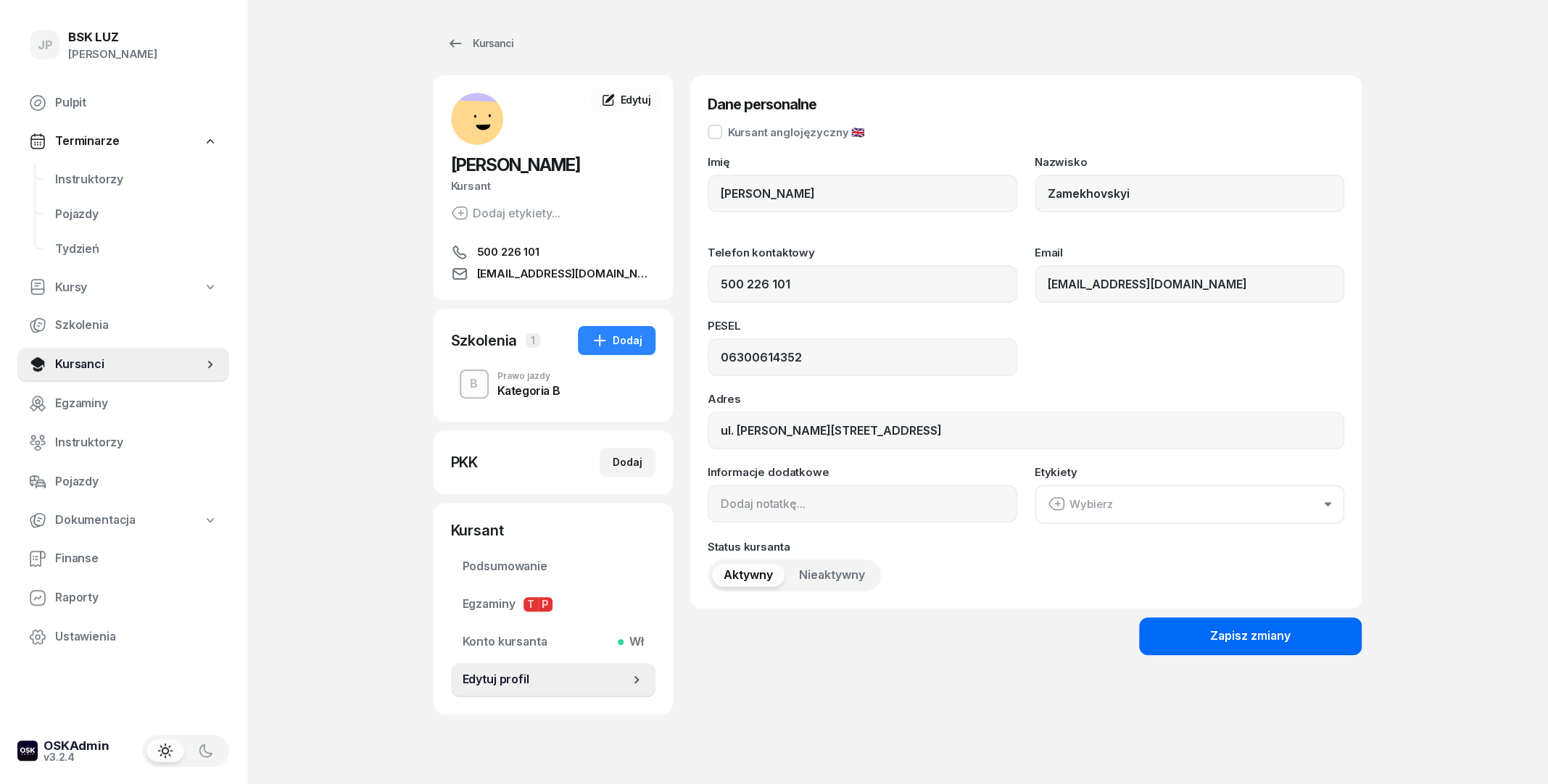
click at [1214, 640] on div "Zapisz zmiany" at bounding box center [1250, 636] width 81 height 18
click at [1279, 641] on div "Zapisz zmiany" at bounding box center [1250, 636] width 81 height 18
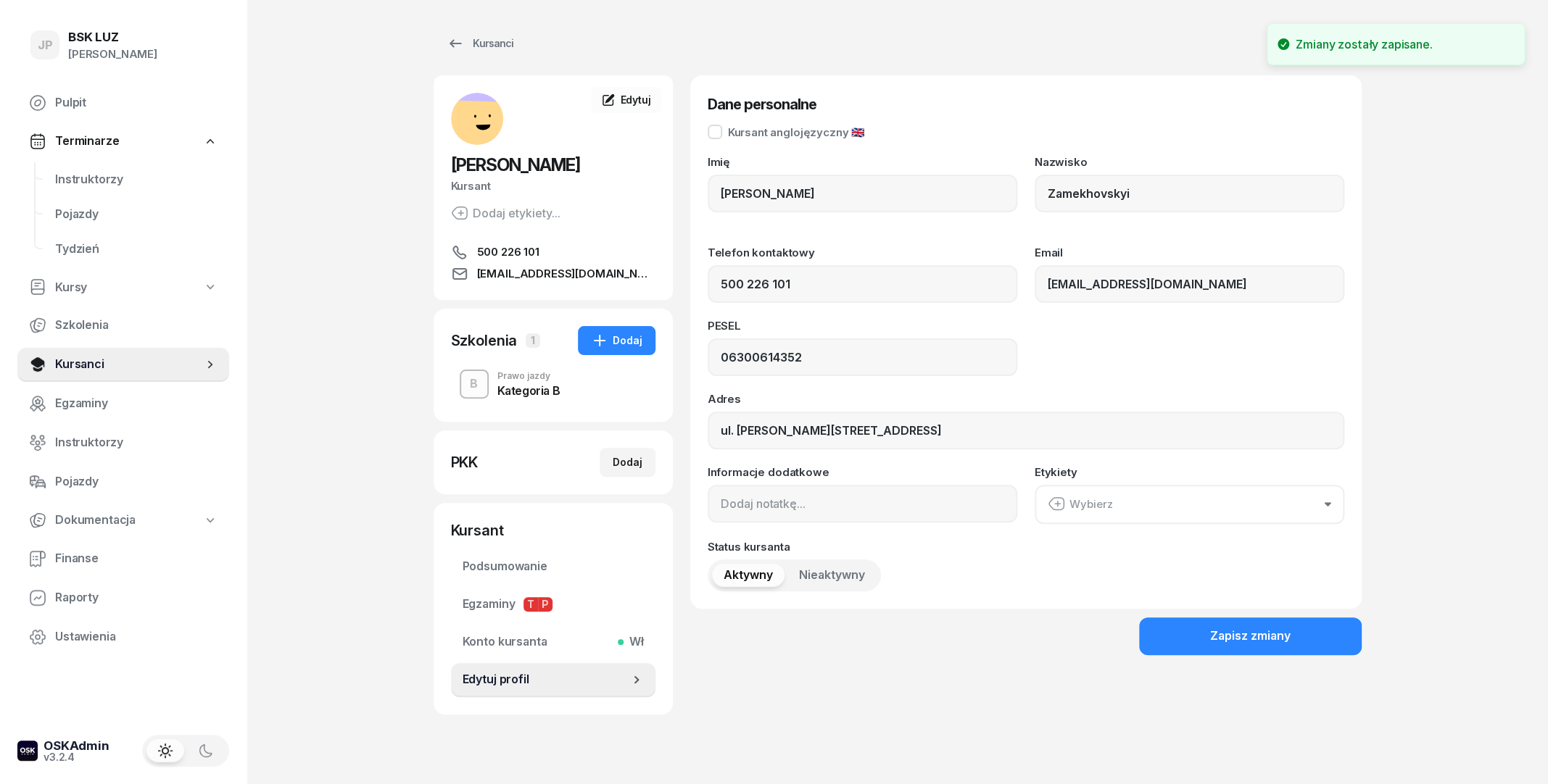
click at [526, 380] on div "Prawo jazdy" at bounding box center [528, 376] width 63 height 8
